Goal: Use online tool/utility: Utilize a website feature to perform a specific function

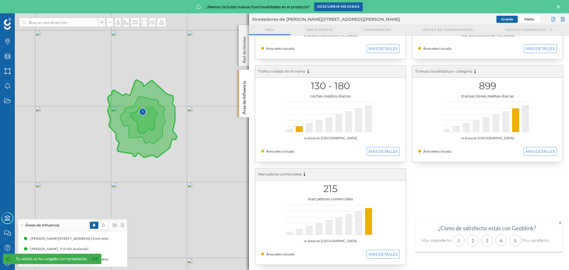
scroll to position [183, 0]
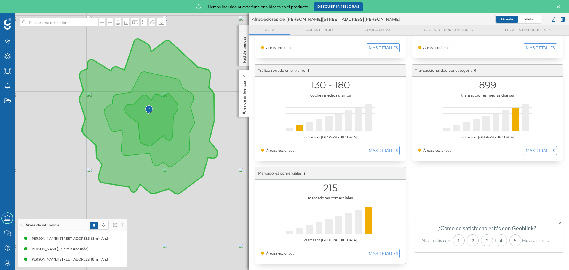
click at [248, 96] on div "Área de influencia" at bounding box center [244, 94] width 10 height 48
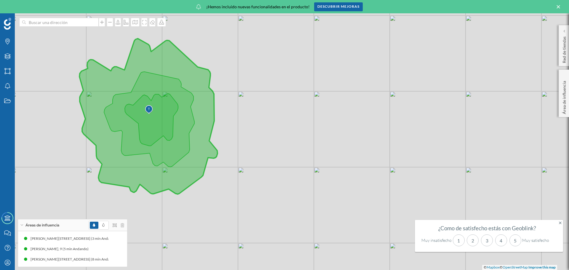
click at [120, 227] on div at bounding box center [107, 225] width 36 height 9
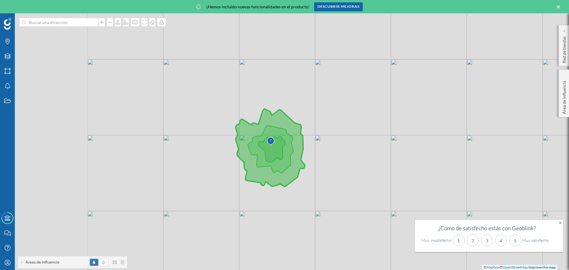
drag, startPoint x: 204, startPoint y: 194, endPoint x: 310, endPoint y: 192, distance: 106.7
click at [325, 189] on div "© Mapbox © OpenStreetMap Improve this map" at bounding box center [284, 141] width 569 height 257
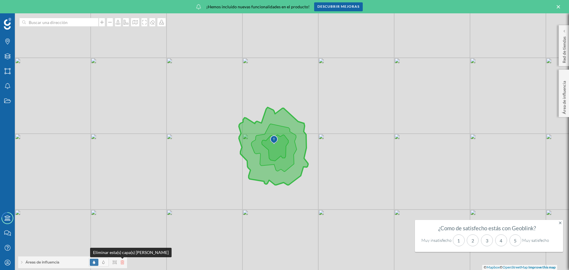
click at [123, 262] on icon at bounding box center [123, 262] width 4 height 4
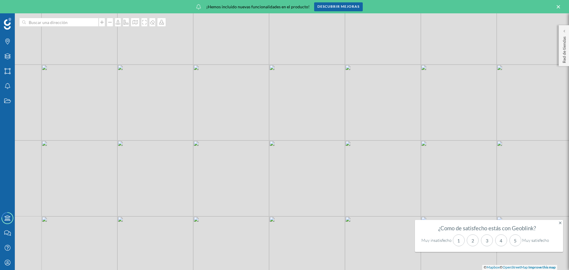
drag, startPoint x: 288, startPoint y: 237, endPoint x: 291, endPoint y: 163, distance: 73.9
click at [291, 163] on div "© Mapbox © OpenStreetMap Improve this map" at bounding box center [284, 141] width 569 height 257
drag, startPoint x: 289, startPoint y: 232, endPoint x: 225, endPoint y: 99, distance: 147.3
click at [225, 99] on div "© Mapbox © OpenStreetMap Improve this map" at bounding box center [284, 141] width 569 height 257
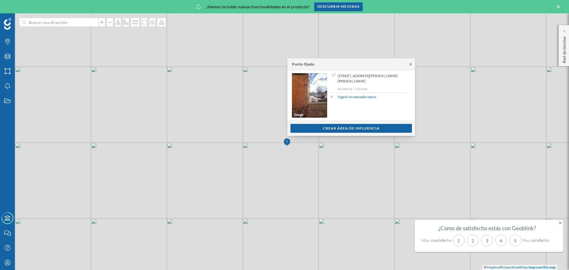
click at [410, 64] on icon at bounding box center [411, 65] width 4 height 4
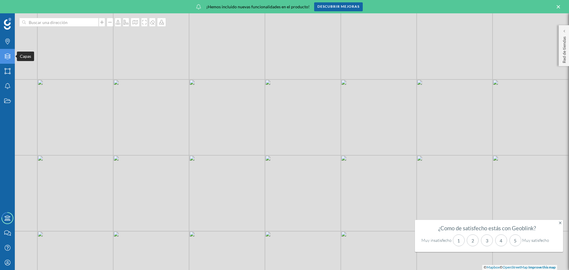
click at [7, 56] on icon at bounding box center [7, 56] width 6 height 6
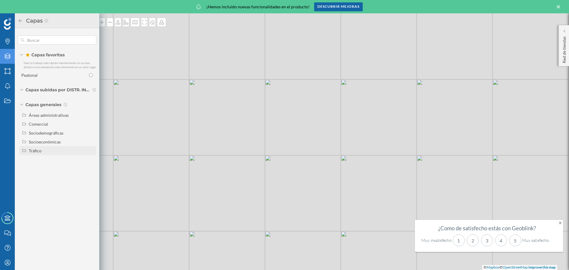
click at [40, 152] on div "Tráfico" at bounding box center [35, 150] width 13 height 5
click at [45, 161] on div "Tráfico rodado" at bounding box center [44, 159] width 27 height 5
click at [90, 161] on input "Tráfico rodado" at bounding box center [92, 160] width 4 height 4
radio input "true"
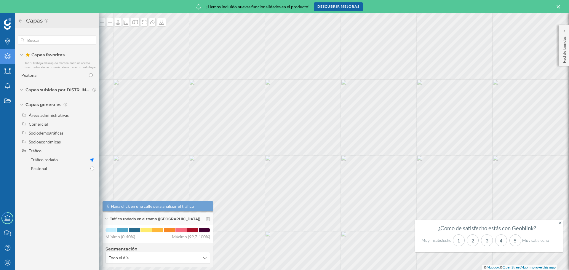
click at [106, 218] on div "Tráfico rodado en el tramo ([GEOGRAPHIC_DATA])" at bounding box center [158, 219] width 111 height 12
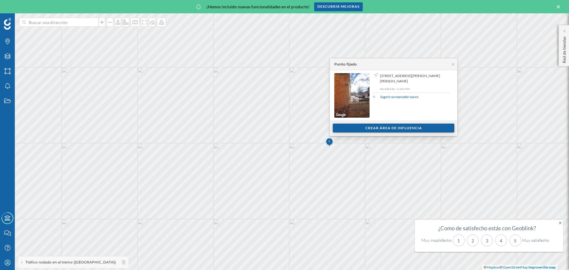
click at [360, 124] on div "Crear área de influencia" at bounding box center [394, 128] width 122 height 9
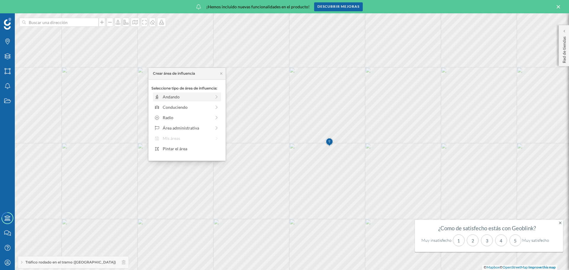
click at [182, 96] on div "Andando" at bounding box center [187, 97] width 48 height 6
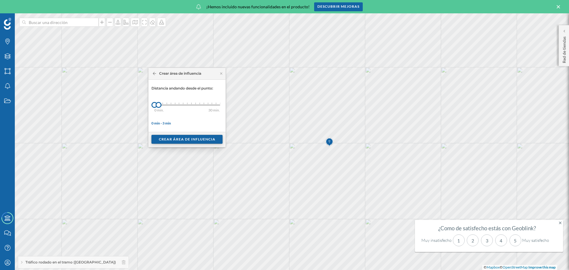
click at [165, 141] on div "Crear área de influencia" at bounding box center [186, 139] width 71 height 9
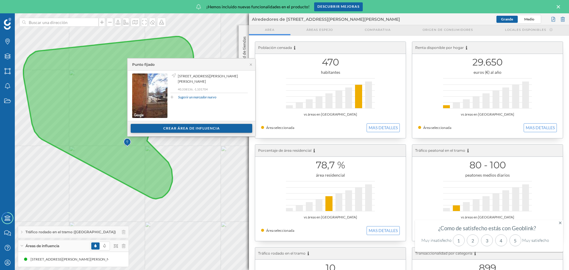
drag, startPoint x: 171, startPoint y: 121, endPoint x: 169, endPoint y: 125, distance: 4.4
click at [171, 122] on div "Punto fijado [STREET_ADDRESS][PERSON_NAME] 40,338136, -1,101704 Sugerir un marc…" at bounding box center [191, 97] width 128 height 78
click at [169, 126] on div "Crear área de influencia" at bounding box center [192, 128] width 122 height 9
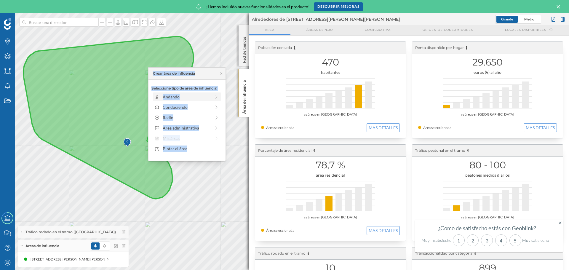
click at [182, 94] on div "Andando" at bounding box center [187, 97] width 48 height 6
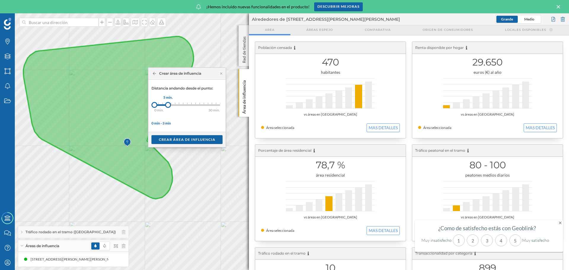
drag, startPoint x: 160, startPoint y: 104, endPoint x: 168, endPoint y: 106, distance: 8.5
click at [168, 106] on div at bounding box center [168, 105] width 6 height 6
click at [170, 138] on div "Crear área de influencia" at bounding box center [186, 139] width 71 height 9
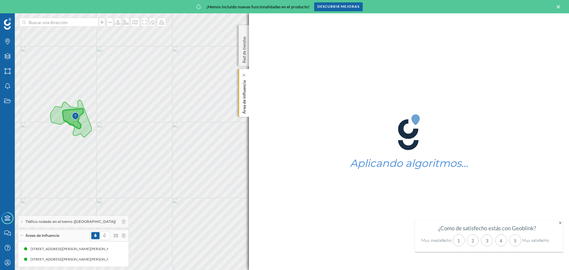
click at [241, 99] on p "Área de influencia" at bounding box center [244, 96] width 6 height 36
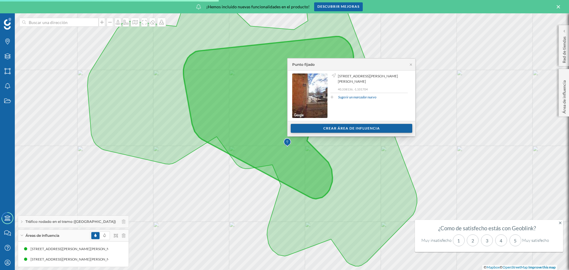
click at [350, 128] on div "Crear área de influencia" at bounding box center [352, 128] width 122 height 9
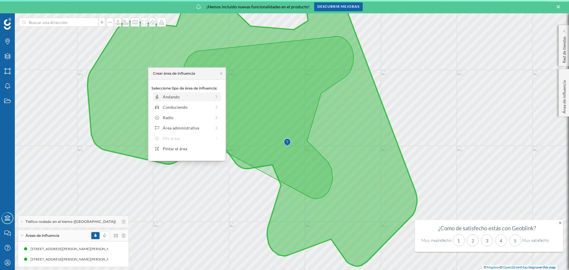
click at [203, 98] on div "Andando" at bounding box center [187, 97] width 48 height 6
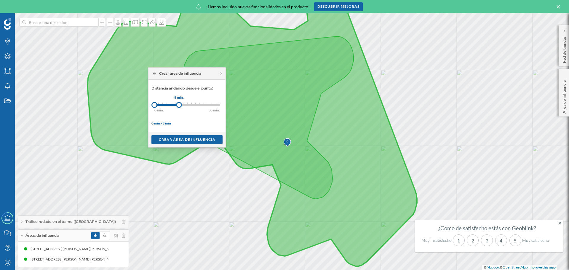
drag, startPoint x: 159, startPoint y: 104, endPoint x: 179, endPoint y: 106, distance: 19.9
click at [179, 106] on div at bounding box center [179, 105] width 6 height 6
click at [178, 141] on div "Crear área de influencia" at bounding box center [186, 139] width 71 height 9
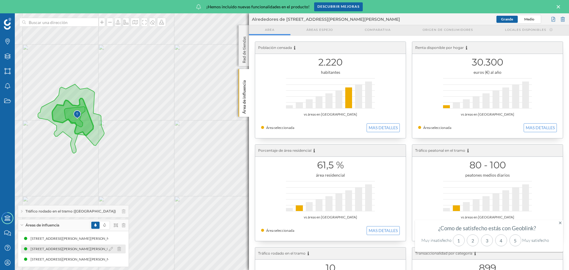
click at [64, 246] on div "[STREET_ADDRESS][PERSON_NAME][PERSON_NAME] (5 min Andando)" at bounding box center [88, 249] width 117 height 6
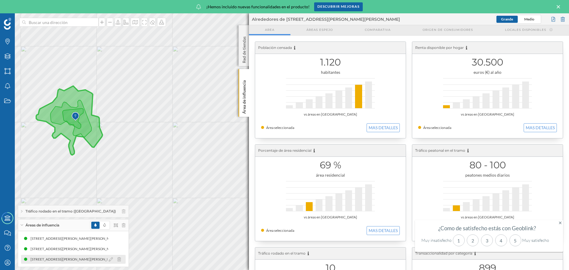
click at [64, 258] on div "[STREET_ADDRESS][PERSON_NAME][PERSON_NAME] (8 min Andando)" at bounding box center [87, 259] width 117 height 6
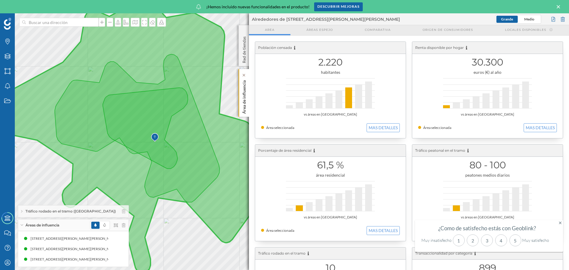
click at [243, 96] on p "Área de influencia" at bounding box center [244, 96] width 6 height 36
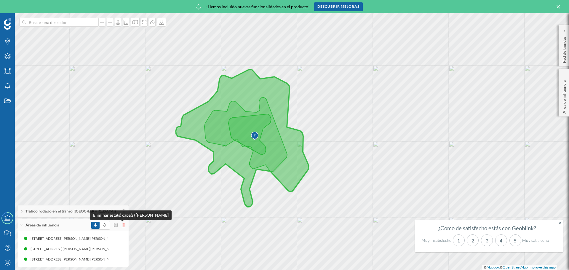
click at [122, 225] on icon at bounding box center [124, 225] width 4 height 4
